Goal: Information Seeking & Learning: Learn about a topic

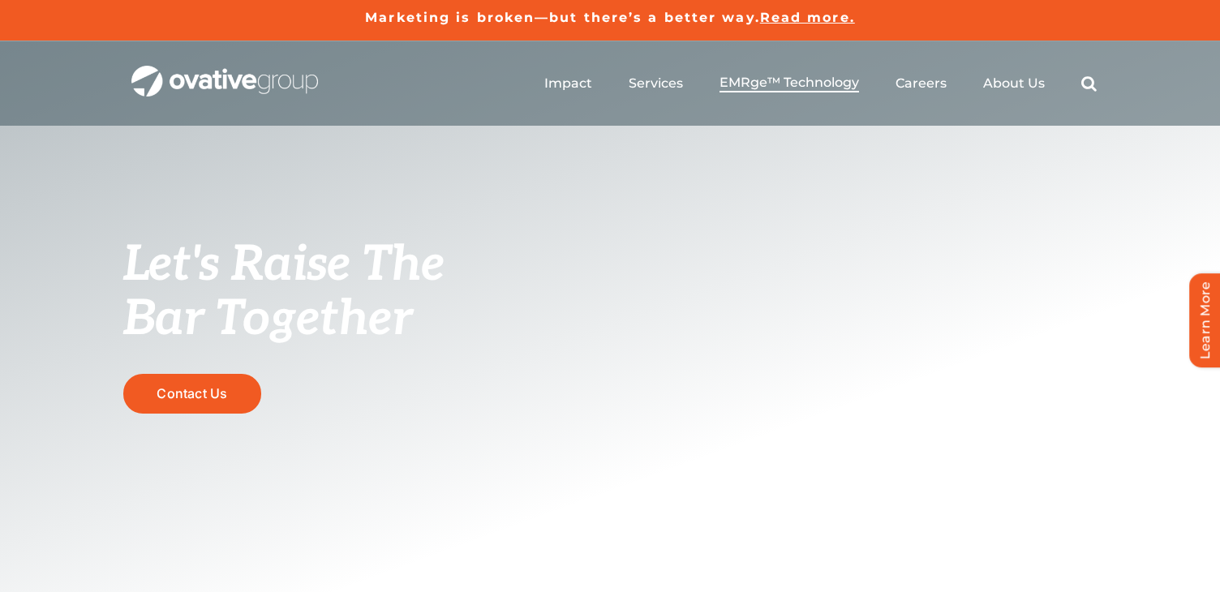
click at [767, 86] on span "EMRge™ Technology" at bounding box center [790, 83] width 140 height 16
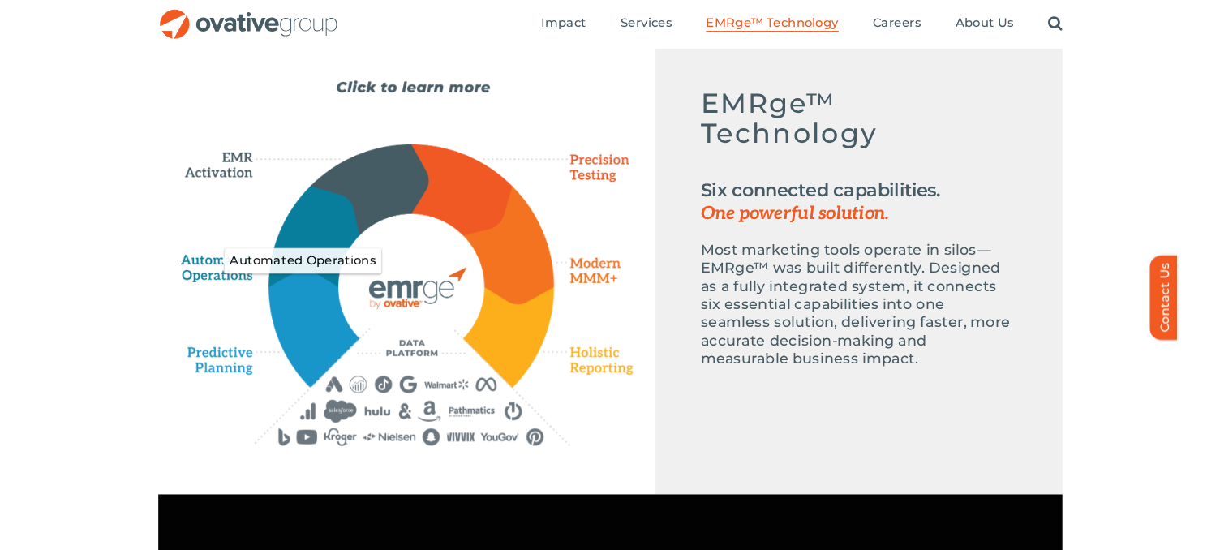
scroll to position [721, 0]
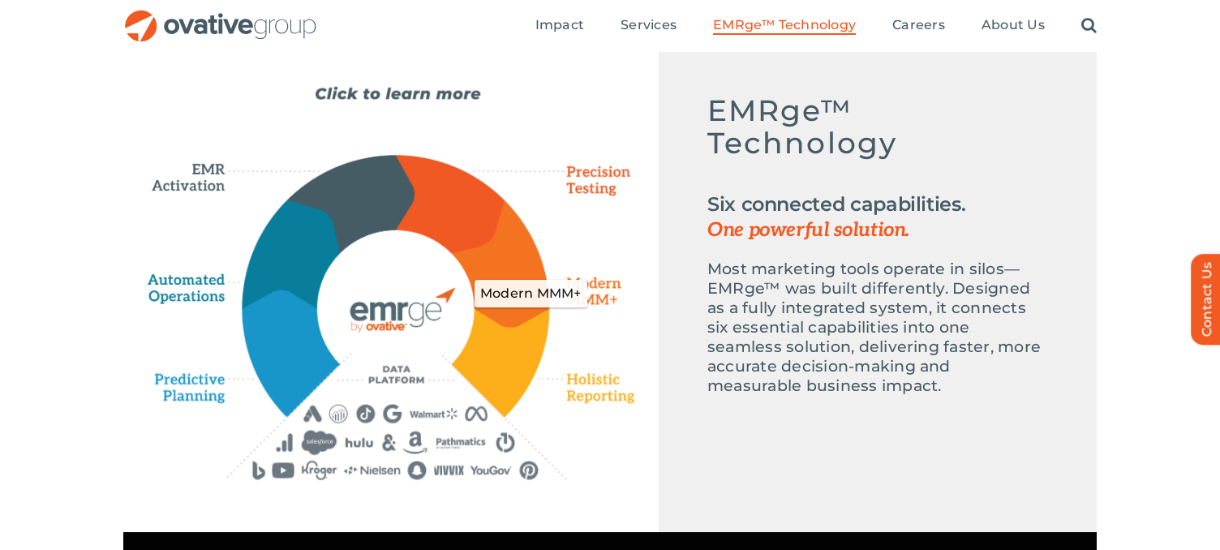
scroll to position [772, 0]
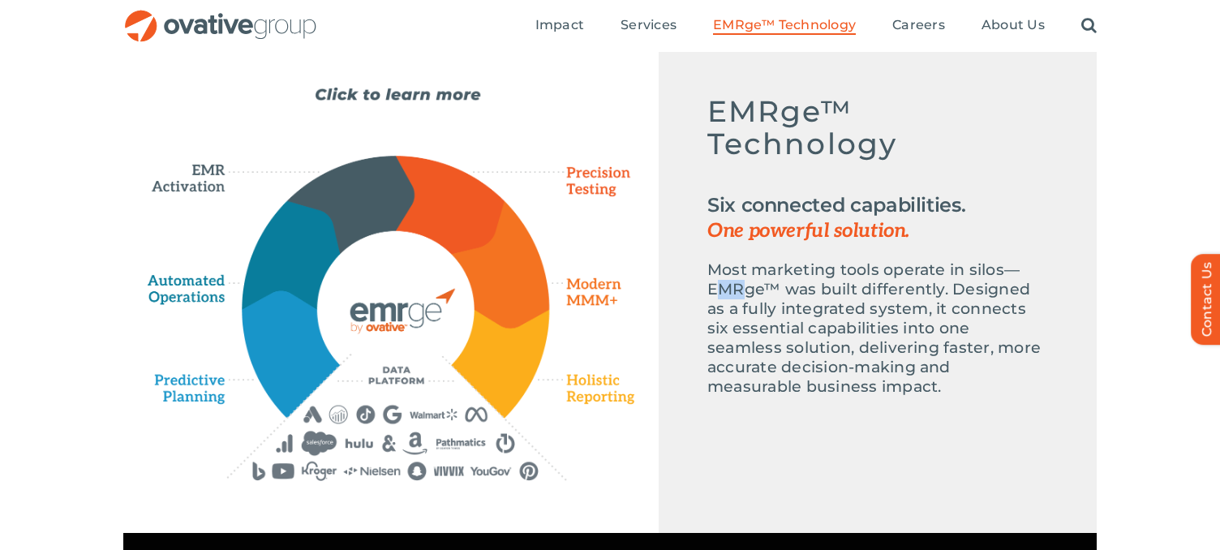
drag, startPoint x: 724, startPoint y: 289, endPoint x: 743, endPoint y: 289, distance: 19.5
click at [744, 289] on p "Most marketing tools operate in silos—EMRge™ was built differently. Designed as…" at bounding box center [878, 328] width 341 height 136
click at [787, 275] on p "Most marketing tools operate in silos—EMRge™ was built differently. Designed as…" at bounding box center [878, 328] width 341 height 136
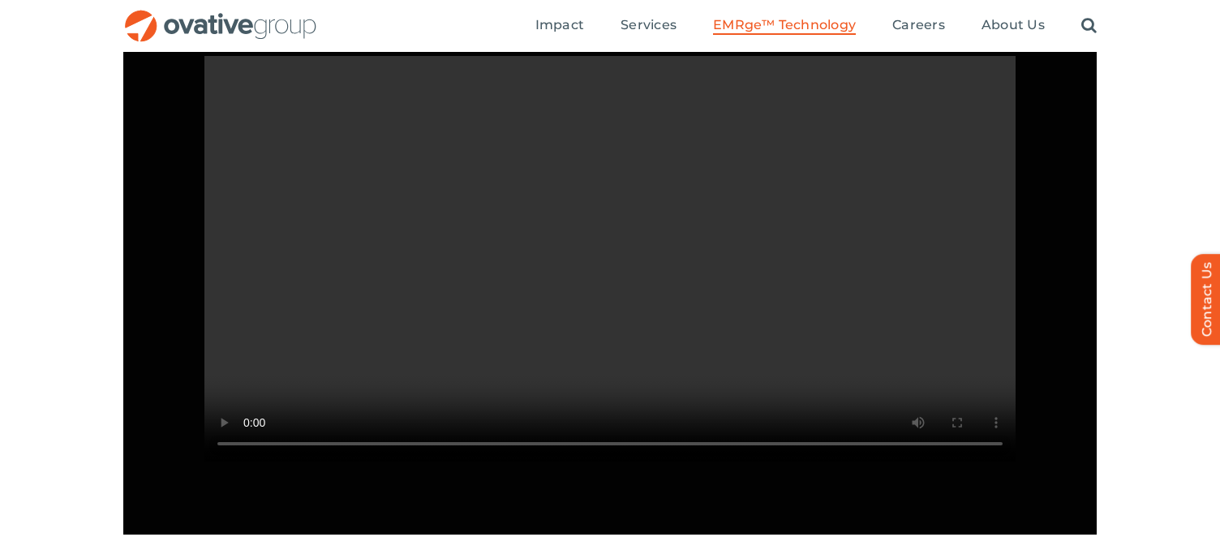
scroll to position [1594, 0]
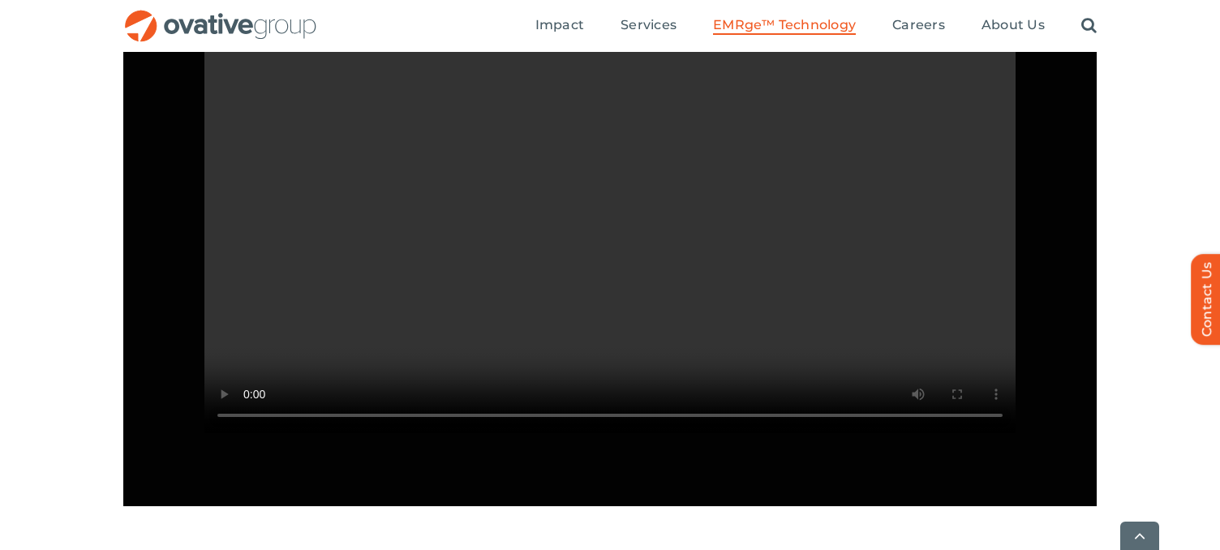
click at [314, 441] on div "Sorry, your browser doesn't support embedded videos." at bounding box center [609, 235] width 811 height 414
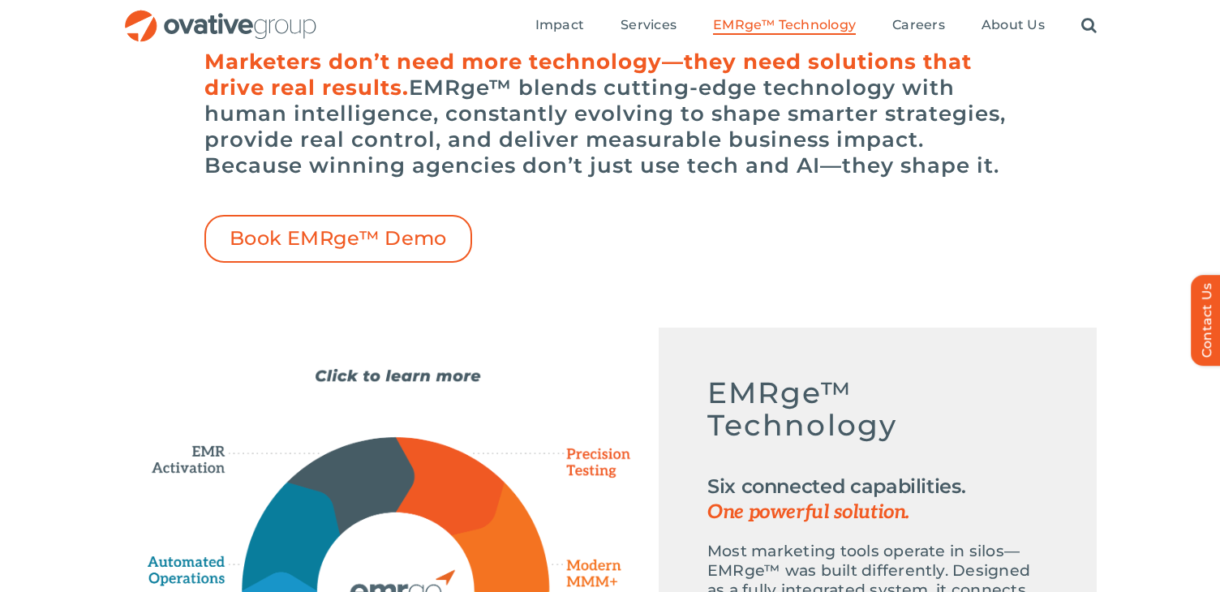
scroll to position [0, 0]
